Goal: Obtain resource: Download file/media

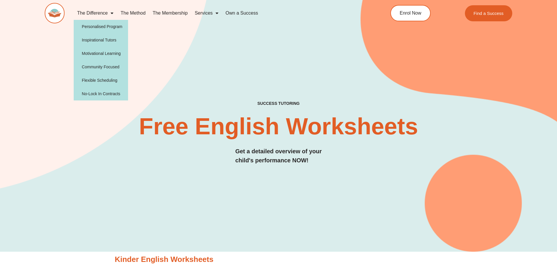
click at [109, 15] on span "Menu" at bounding box center [111, 13] width 6 height 11
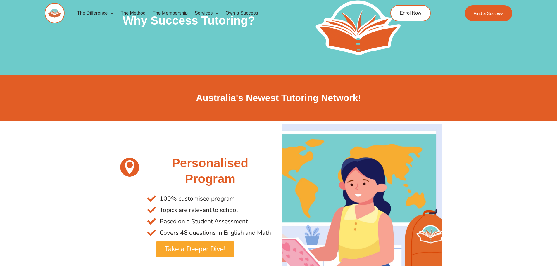
scroll to position [68, 0]
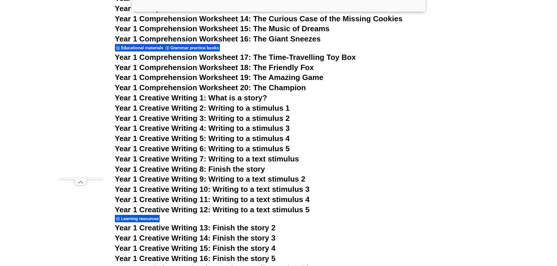
scroll to position [880, 0]
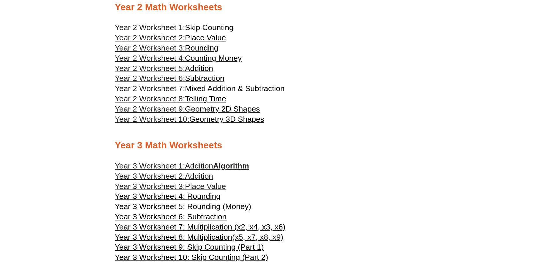
scroll to position [612, 0]
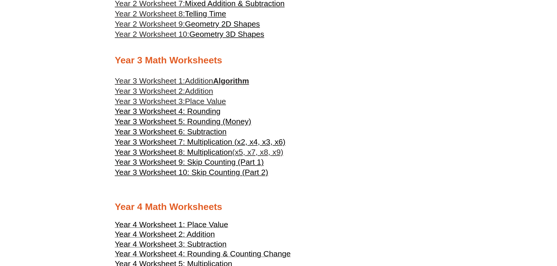
click at [228, 78] on link "Year 3 Worksheet 1: Addition Algorithm" at bounding box center [182, 81] width 134 height 9
click at [214, 142] on span "Year 3 Worksheet 7: Multiplication (x2, x4, x3, x6)" at bounding box center [200, 142] width 171 height 9
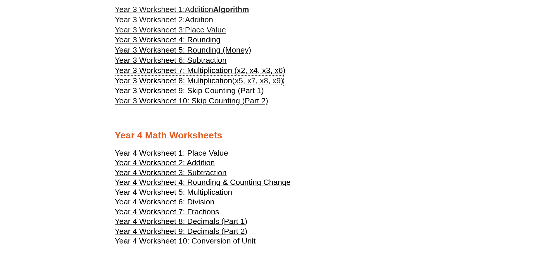
scroll to position [729, 0]
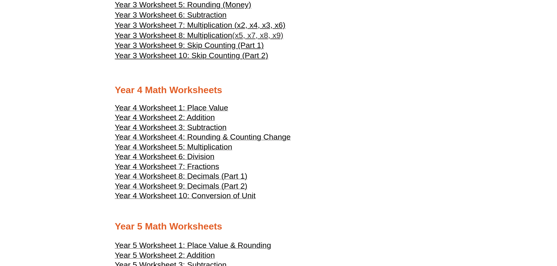
click at [210, 147] on span "Year 4 Worksheet 5: Multiplication" at bounding box center [173, 147] width 117 height 9
